Goal: Task Accomplishment & Management: Use online tool/utility

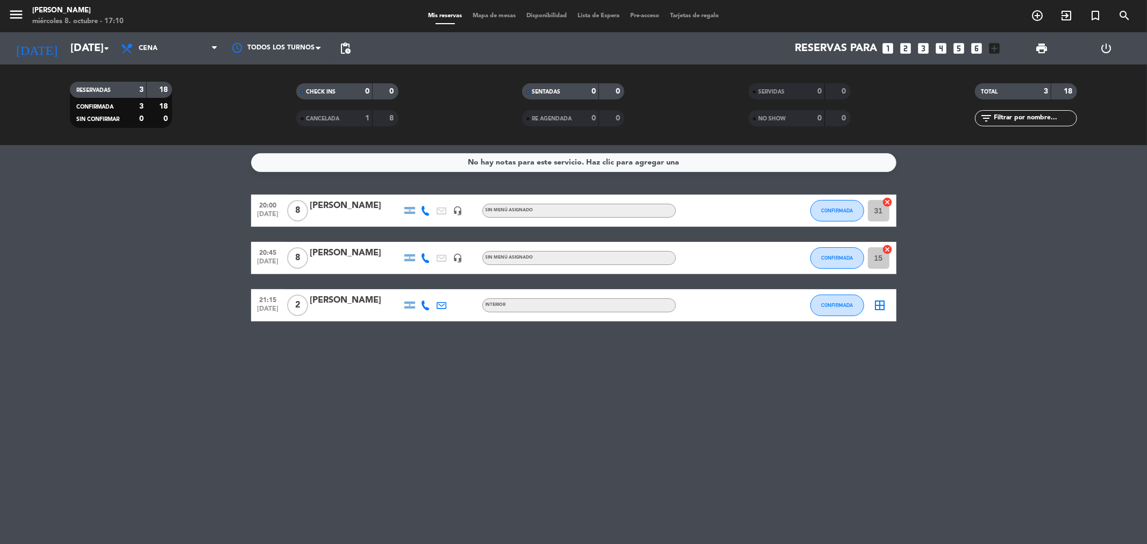
click at [884, 302] on icon "border_all" at bounding box center [880, 305] width 13 height 13
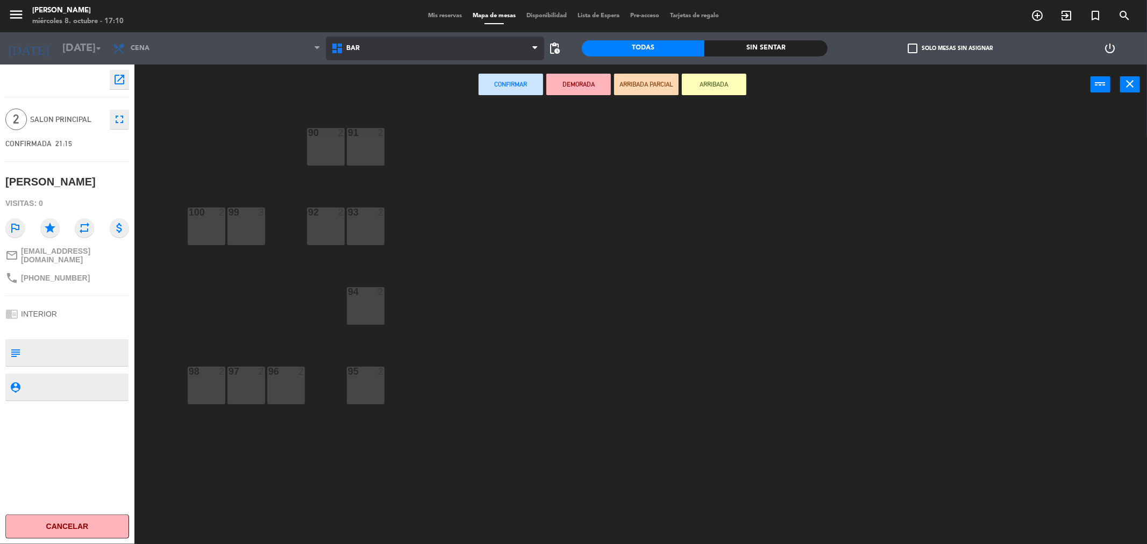
click at [366, 40] on span "BAR" at bounding box center [435, 49] width 218 height 24
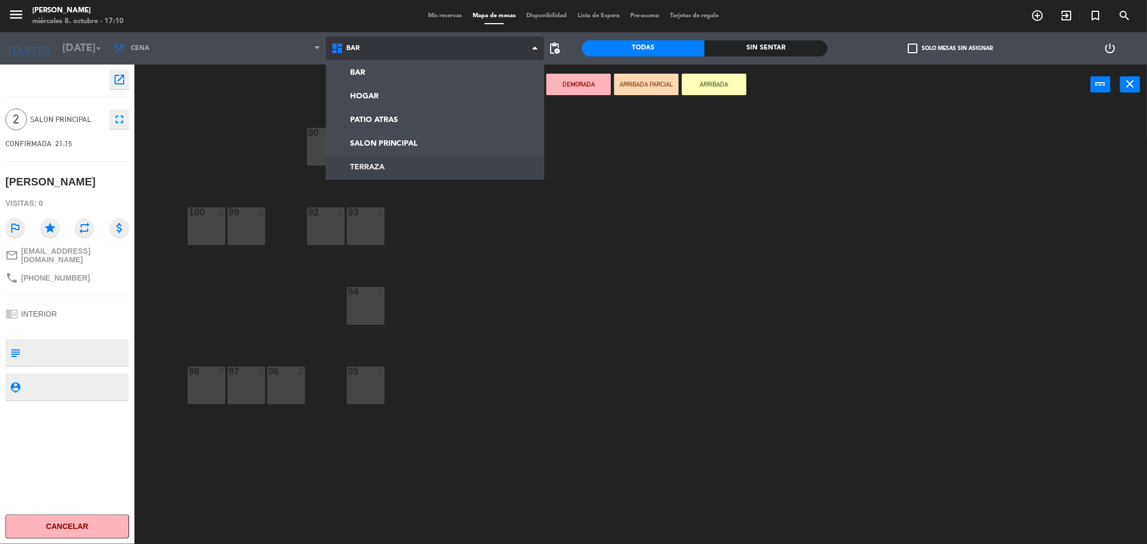
click at [381, 162] on ng-component "menu [PERSON_NAME] [DATE] 8. octubre - 17:10 Mis reservas Mapa de mesas Disponi…" at bounding box center [573, 274] width 1147 height 548
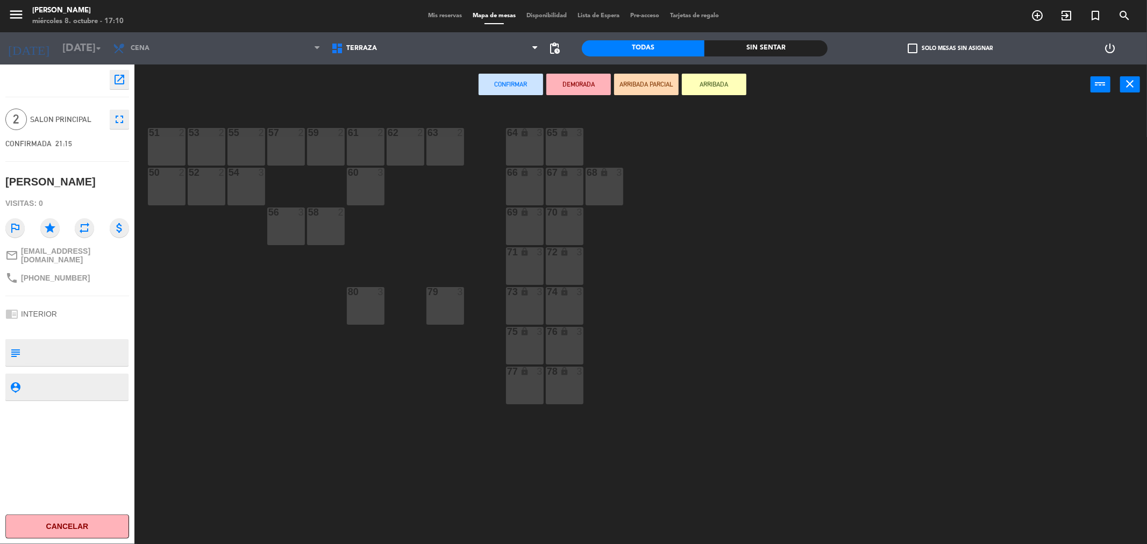
click at [277, 152] on div "57 2" at bounding box center [286, 147] width 38 height 38
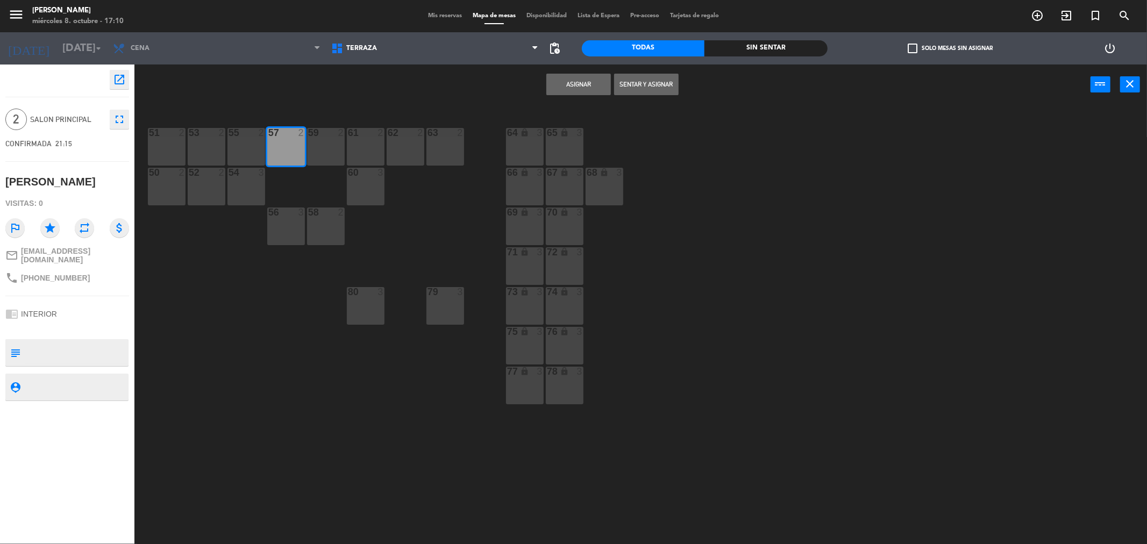
click at [574, 82] on button "Asignar" at bounding box center [578, 85] width 65 height 22
